Goal: Contribute content

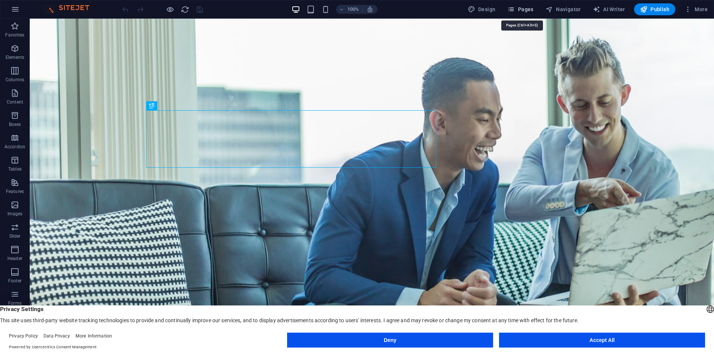
click at [528, 12] on span "Pages" at bounding box center [520, 9] width 26 height 7
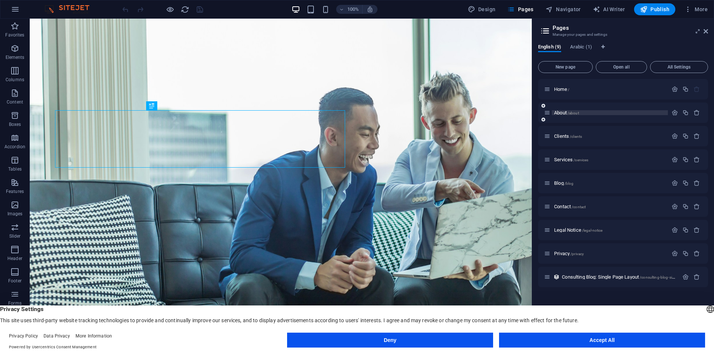
click at [562, 113] on span "About /about" at bounding box center [566, 113] width 25 height 6
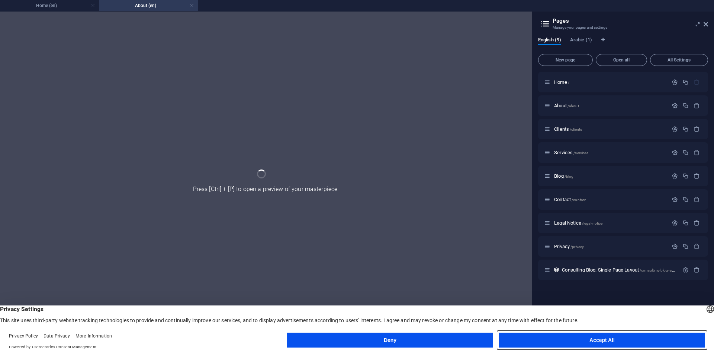
click at [583, 338] on button "Accept All" at bounding box center [602, 339] width 206 height 15
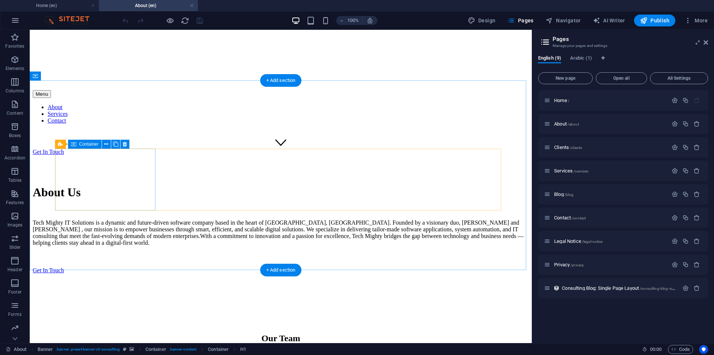
scroll to position [188, 0]
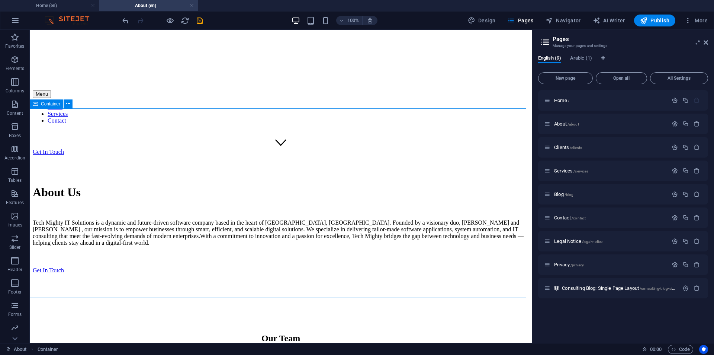
scroll to position [160, 0]
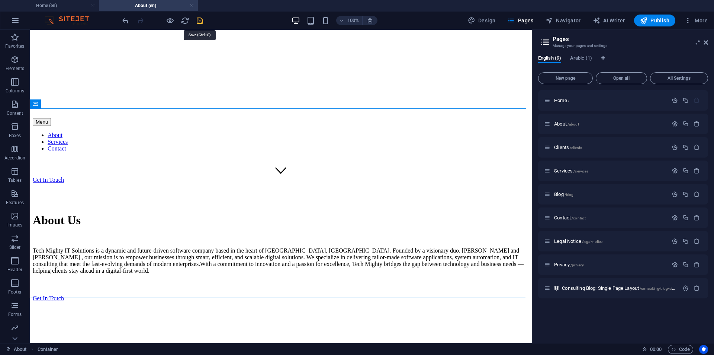
click at [198, 19] on icon "save" at bounding box center [200, 20] width 9 height 9
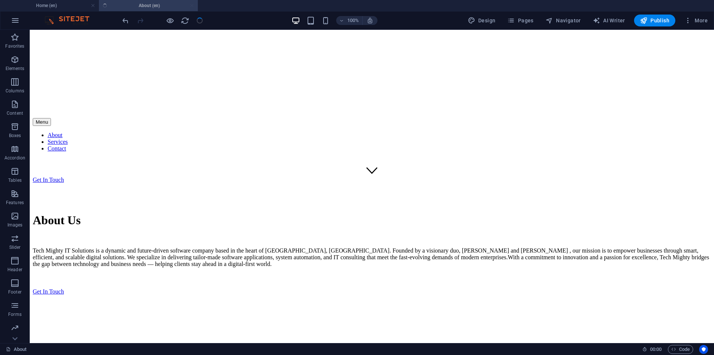
click at [199, 22] on div at bounding box center [162, 21] width 83 height 12
click at [656, 19] on span "Publish" at bounding box center [654, 20] width 29 height 7
